Goal: Transaction & Acquisition: Book appointment/travel/reservation

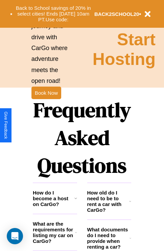
scroll to position [820, 0]
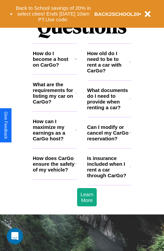
click at [75, 62] on icon at bounding box center [75, 58] width 3 height 5
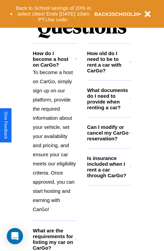
click at [109, 73] on h3 "How old do I need to be to rent a car with CarGo?" at bounding box center [108, 61] width 42 height 23
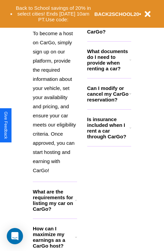
click at [76, 240] on icon at bounding box center [76, 236] width 2 height 5
click at [130, 131] on icon at bounding box center [131, 127] width 2 height 5
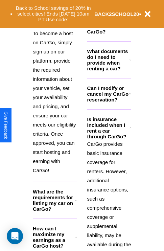
click at [76, 203] on icon at bounding box center [76, 200] width 2 height 5
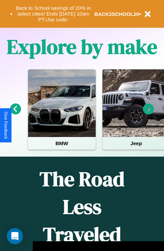
scroll to position [104, 0]
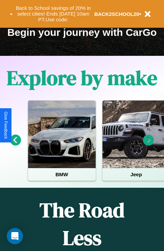
click at [149, 145] on icon at bounding box center [148, 140] width 11 height 11
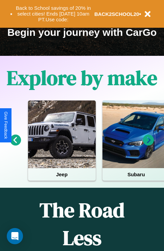
click at [149, 145] on icon at bounding box center [148, 140] width 11 height 11
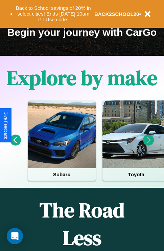
click at [149, 145] on icon at bounding box center [148, 140] width 11 height 11
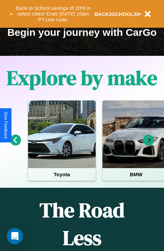
click at [149, 145] on icon at bounding box center [148, 140] width 11 height 11
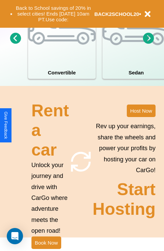
scroll to position [659, 0]
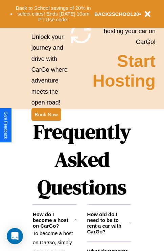
click at [46, 126] on h1 "Frequently Asked Questions" at bounding box center [82, 159] width 98 height 90
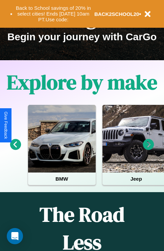
scroll to position [104, 0]
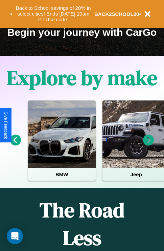
type input "*********"
click at [149, 145] on icon at bounding box center [148, 140] width 11 height 11
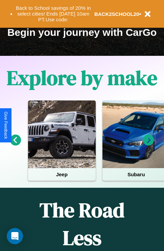
scroll to position [0, 25]
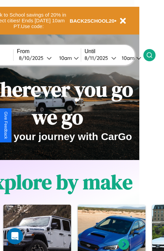
click at [153, 55] on icon at bounding box center [149, 55] width 7 height 7
